Goal: Register for event/course

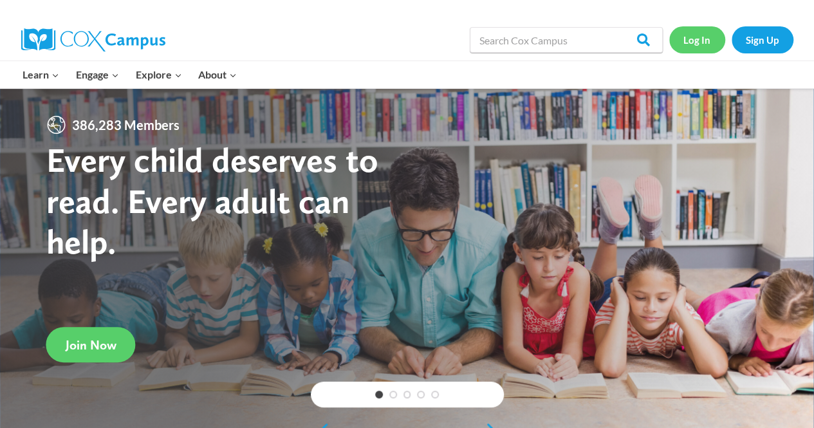
click at [695, 42] on link "Log In" at bounding box center [697, 39] width 56 height 26
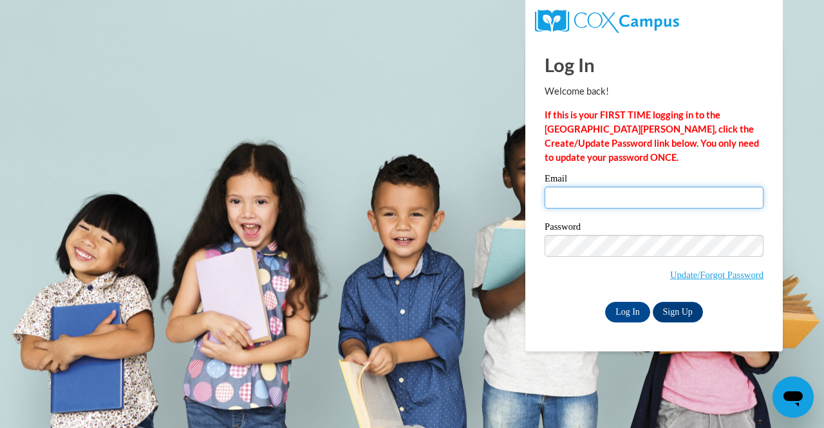
click at [686, 208] on input "Email" at bounding box center [653, 198] width 219 height 22
type input "sarah.vallance@gcpsk12.org"
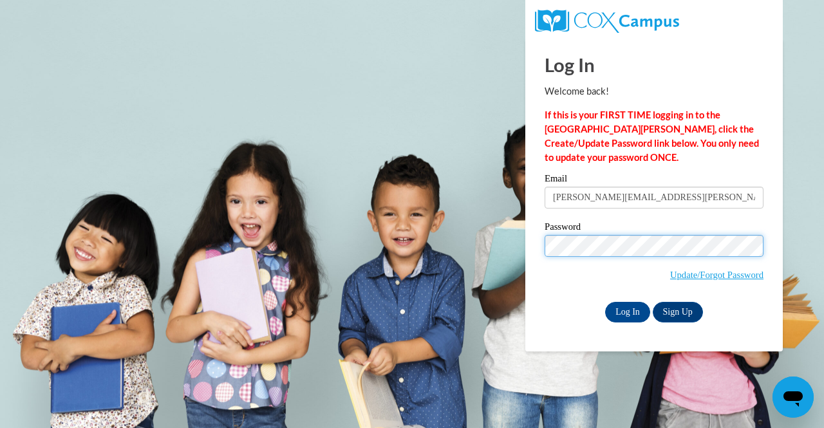
click at [605, 302] on input "Log In" at bounding box center [627, 312] width 45 height 21
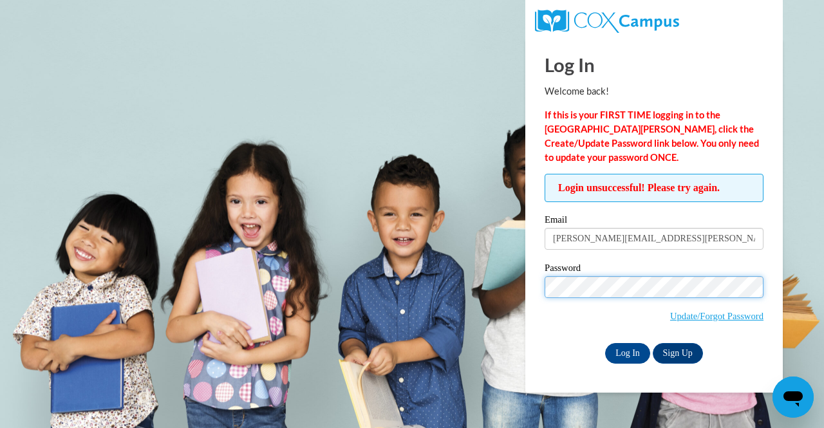
click at [605, 343] on input "Log In" at bounding box center [627, 353] width 45 height 21
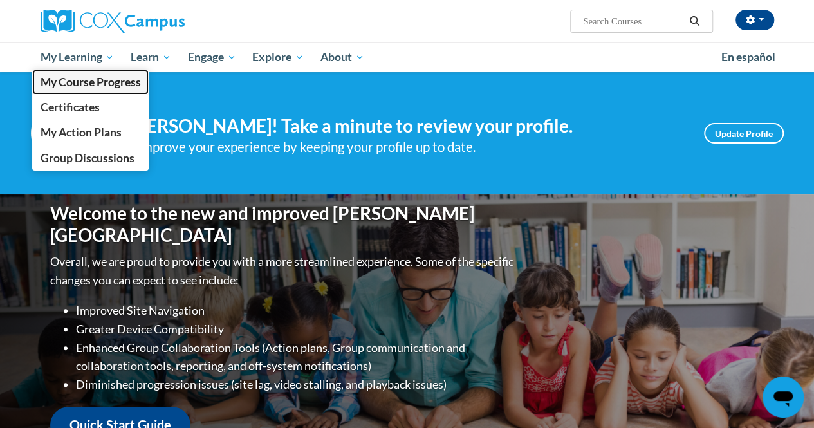
click at [86, 83] on span "My Course Progress" at bounding box center [90, 82] width 100 height 14
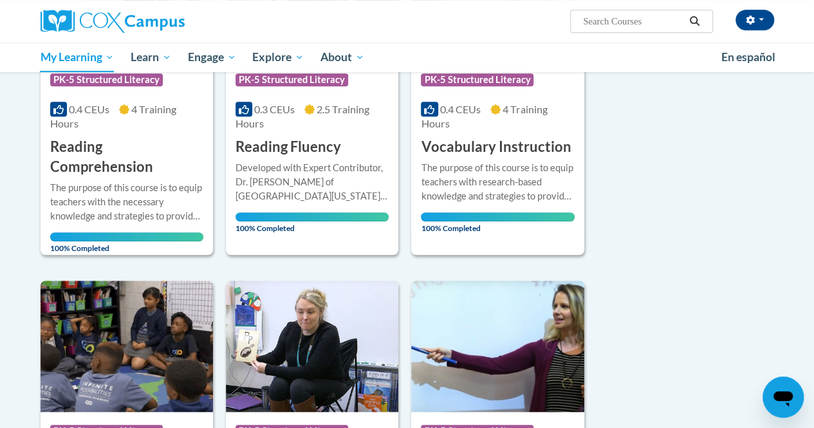
scroll to position [101, 0]
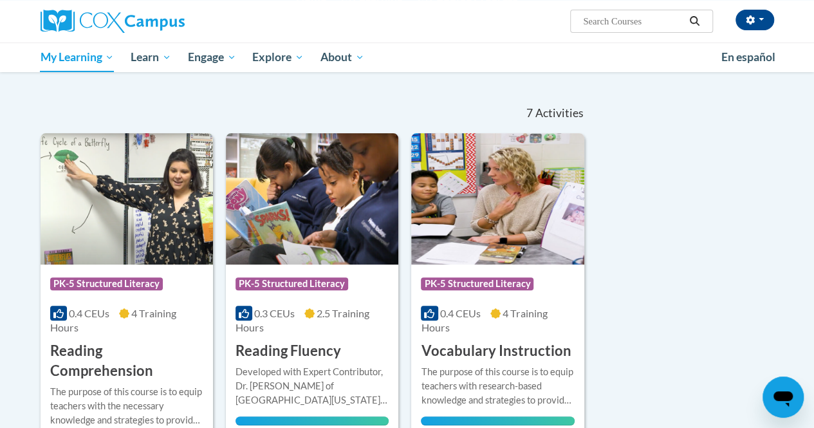
click at [616, 15] on input "Search..." at bounding box center [633, 21] width 103 height 15
type input "supporting middle"
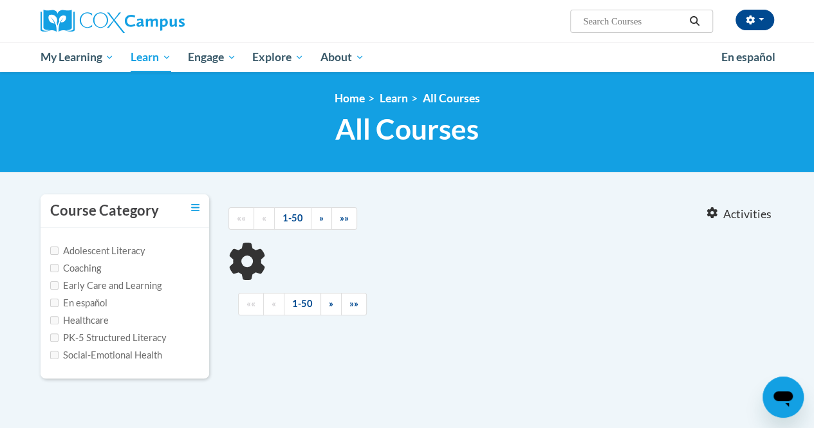
type input "supporting middle"
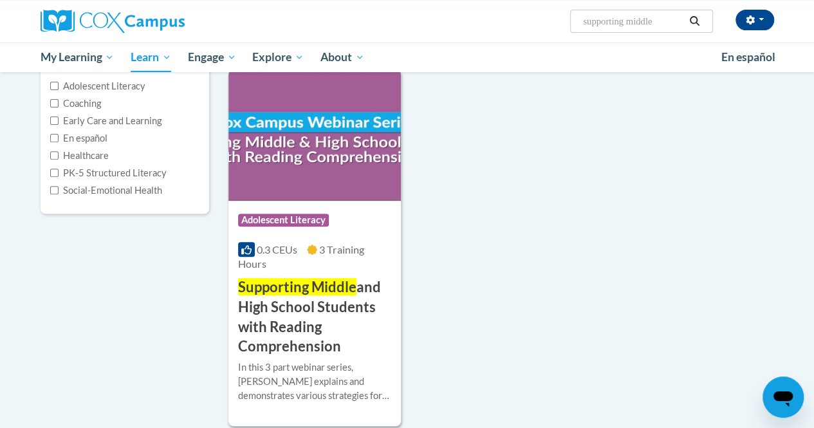
scroll to position [185, 0]
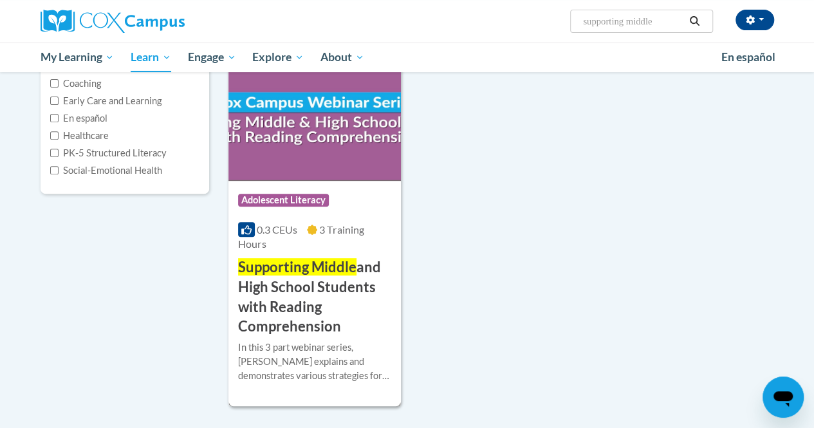
click at [302, 272] on span "Supporting Middle" at bounding box center [297, 266] width 118 height 17
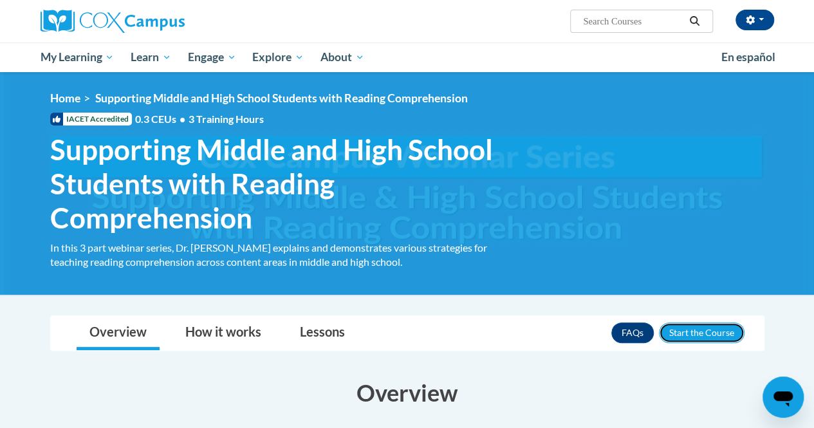
click at [688, 330] on button "Enroll" at bounding box center [702, 332] width 86 height 21
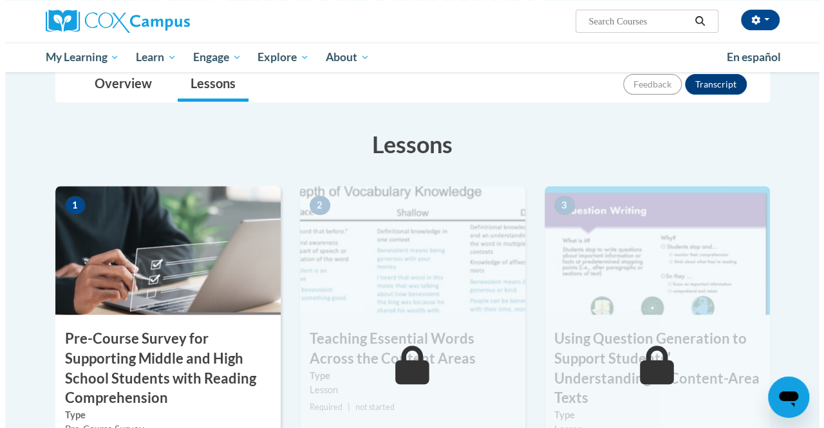
scroll to position [266, 0]
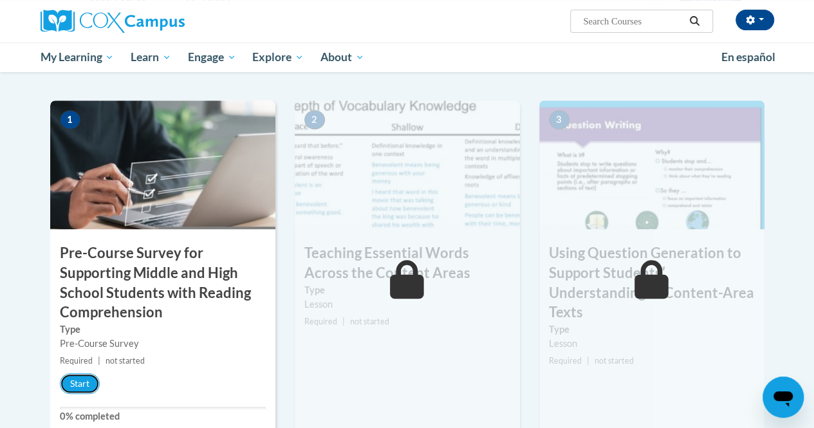
click at [82, 389] on button "Start" at bounding box center [80, 383] width 40 height 21
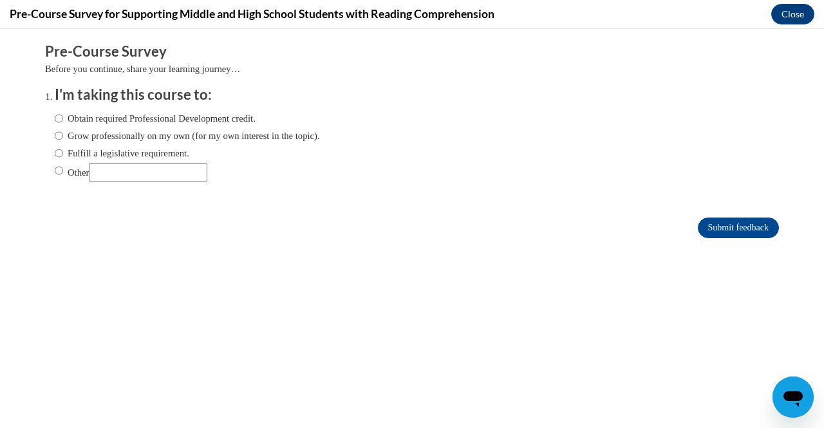
scroll to position [0, 0]
click at [217, 124] on label "Obtain required Professional Development credit." at bounding box center [155, 118] width 201 height 14
click at [63, 124] on input "Obtain required Professional Development credit." at bounding box center [59, 118] width 8 height 14
radio input "true"
click at [718, 239] on form "Pre-Course Survey Before you continue, share your learning journey… I'm taking …" at bounding box center [412, 147] width 734 height 210
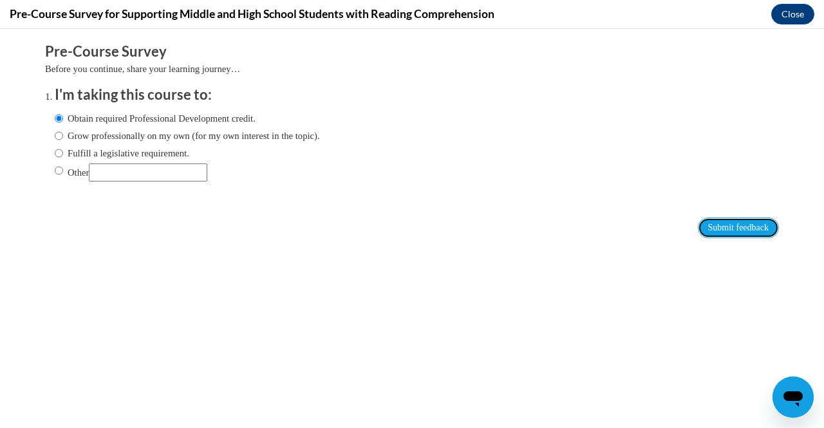
click at [719, 230] on input "Submit feedback" at bounding box center [738, 227] width 81 height 21
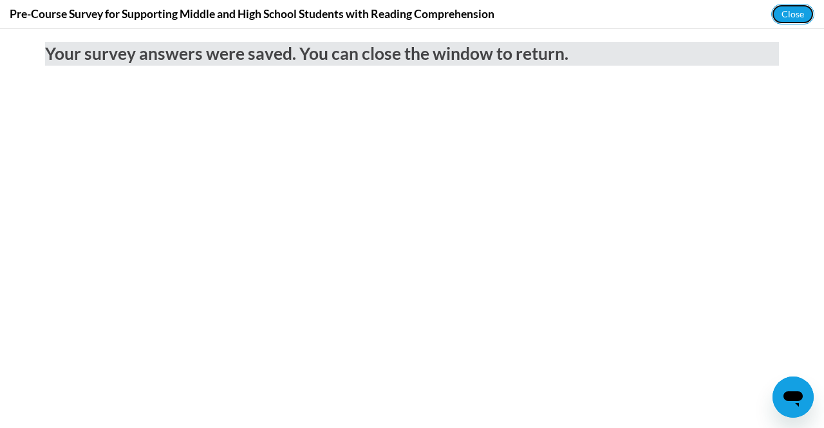
click at [782, 15] on button "Close" at bounding box center [792, 14] width 43 height 21
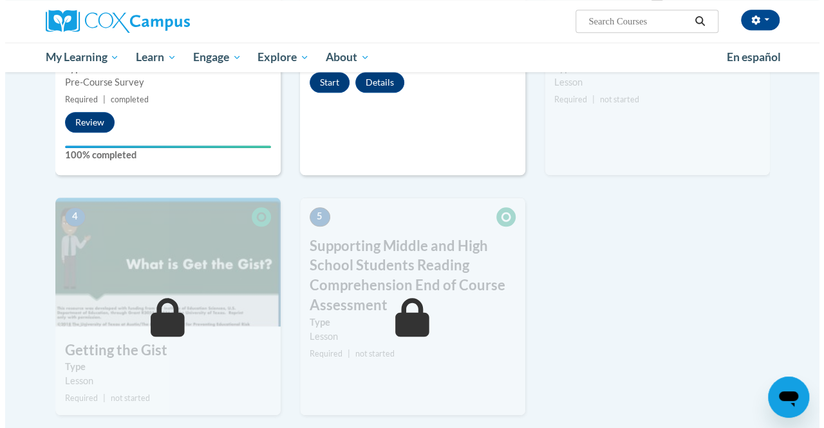
scroll to position [367, 0]
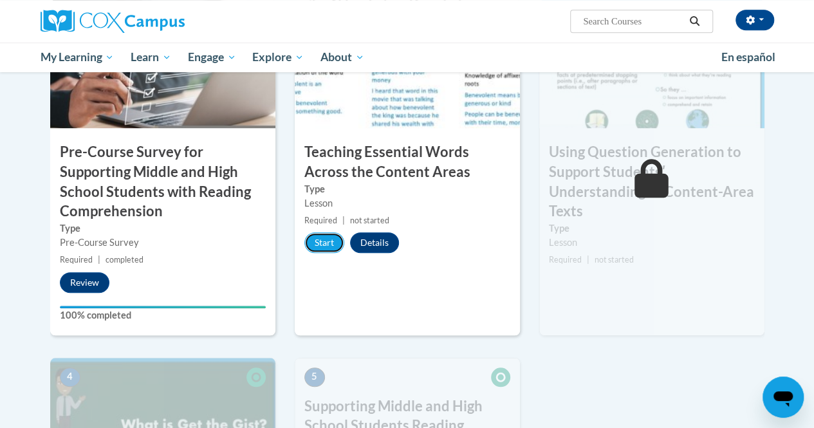
click at [332, 249] on button "Start" at bounding box center [324, 242] width 40 height 21
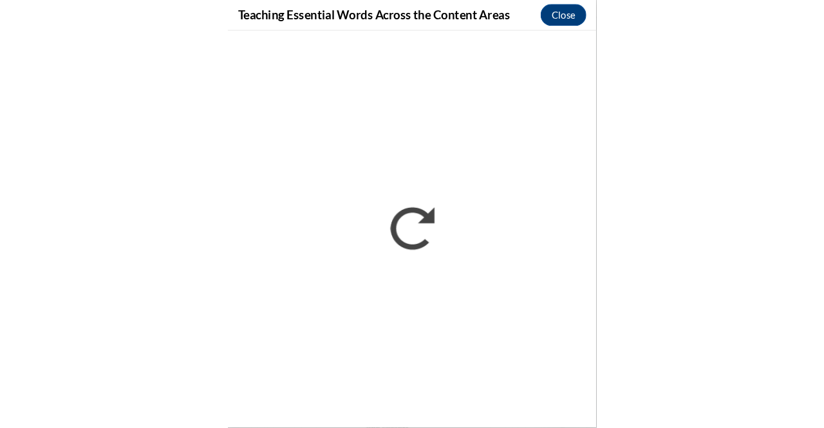
scroll to position [0, 0]
